Goal: Find specific page/section: Find specific page/section

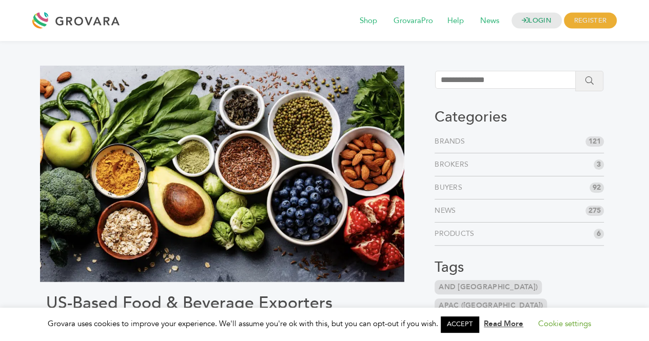
click at [483, 141] on li "Brands 121" at bounding box center [519, 141] width 169 height 23
click at [456, 141] on link "Brands" at bounding box center [452, 142] width 34 height 10
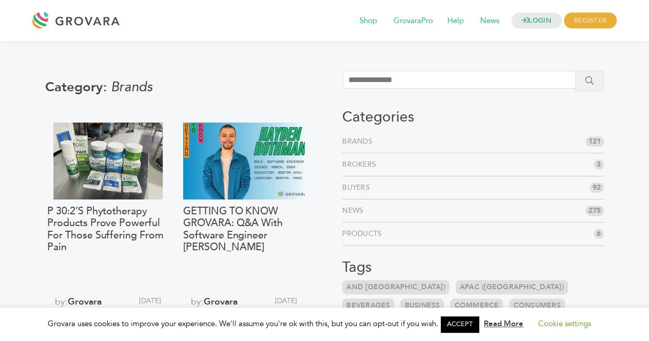
click at [370, 145] on link "Brands" at bounding box center [359, 142] width 34 height 10
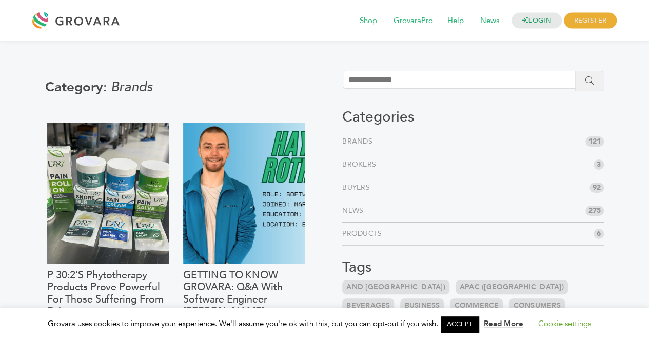
click at [401, 76] on input "search" at bounding box center [464, 80] width 242 height 18
type input "*********"
click at [576, 71] on button "submit" at bounding box center [590, 81] width 28 height 21
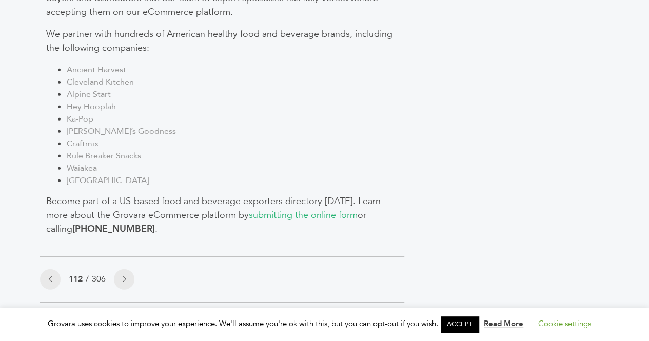
scroll to position [1232, 0]
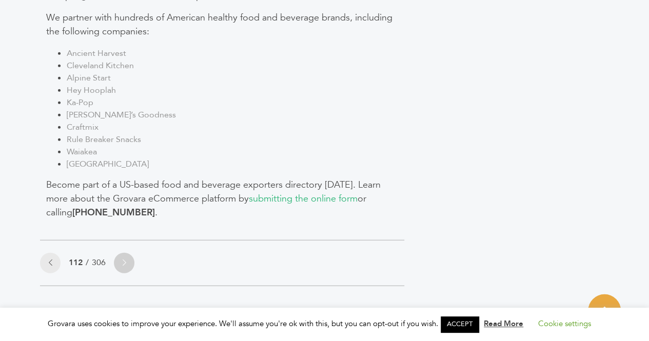
click at [122, 253] on link at bounding box center [124, 263] width 21 height 21
